Goal: Information Seeking & Learning: Learn about a topic

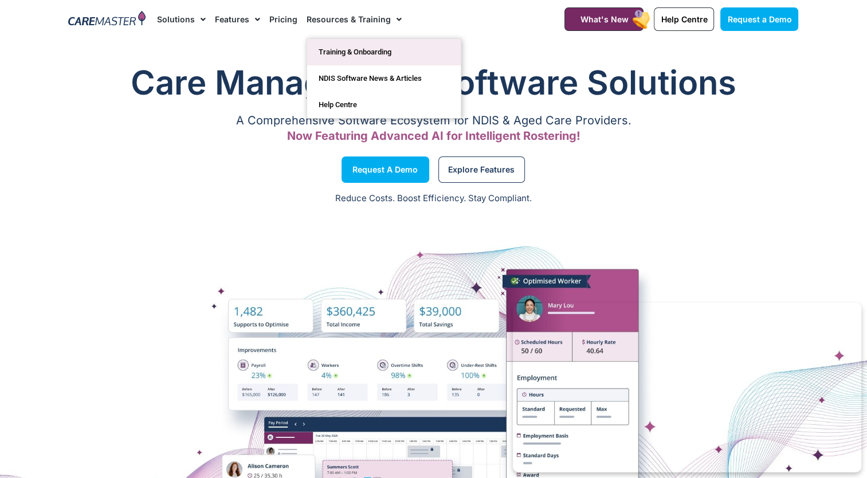
click at [318, 53] on link "Training & Onboarding" at bounding box center [384, 52] width 154 height 26
